Goal: Find specific page/section: Find specific page/section

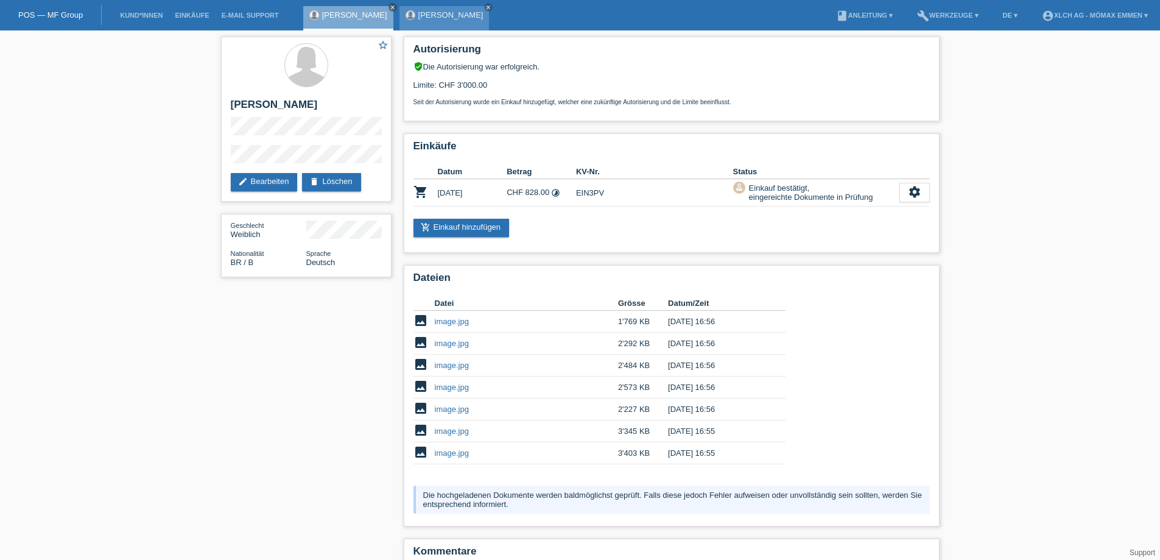
click at [434, 19] on link "[PERSON_NAME]" at bounding box center [450, 14] width 65 height 9
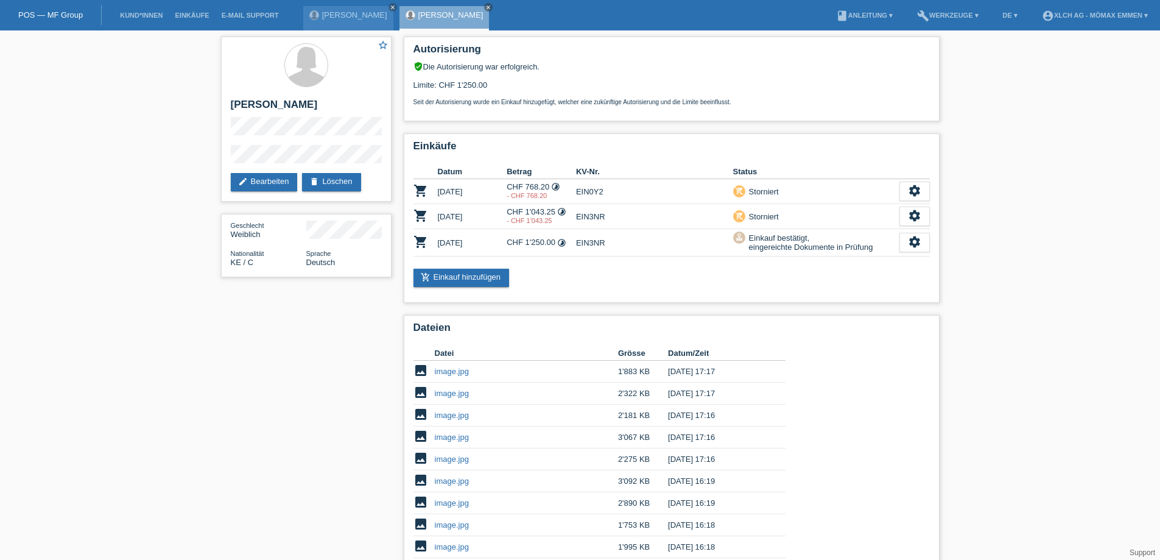
click at [52, 16] on link "POS — MF Group" at bounding box center [50, 14] width 65 height 9
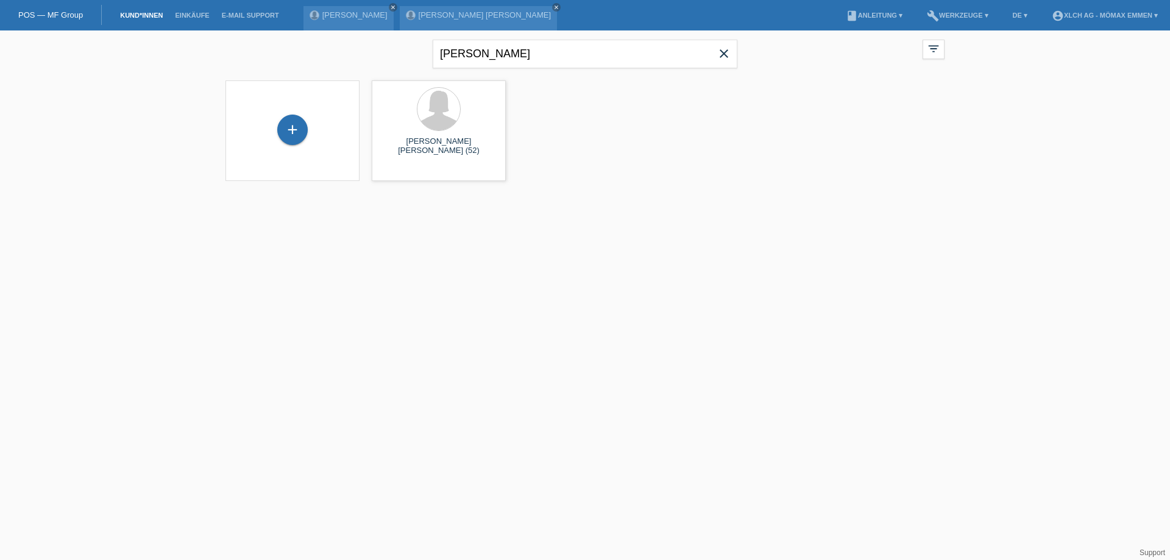
click at [724, 61] on span "close" at bounding box center [723, 55] width 24 height 18
